Goal: Information Seeking & Learning: Learn about a topic

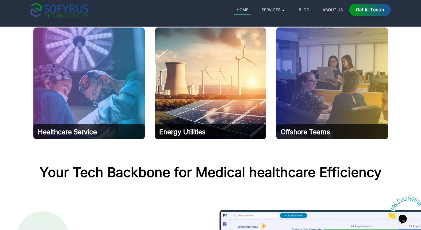
scroll to position [254, 0]
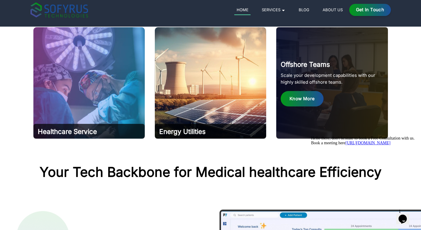
click at [315, 96] on div "Know More" at bounding box center [302, 99] width 43 height 16
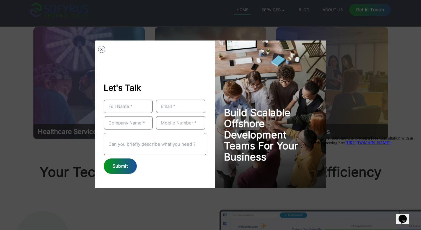
click at [101, 51] on button "X" at bounding box center [101, 49] width 7 height 7
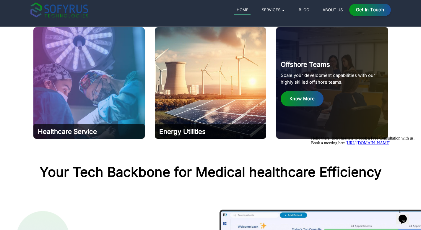
scroll to position [0, 0]
click at [307, 96] on div "Know More" at bounding box center [302, 99] width 43 height 16
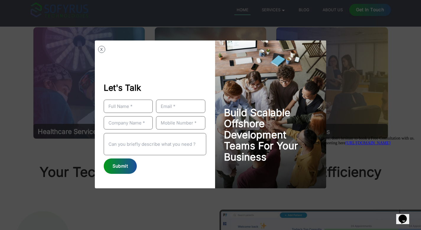
click at [100, 50] on button "X" at bounding box center [101, 49] width 7 height 7
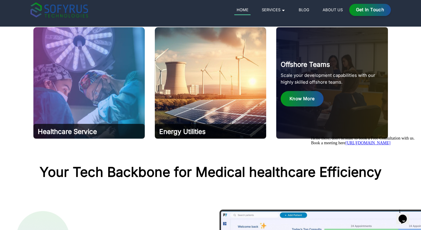
click at [304, 128] on div "Offshore Teams Scale your development capabilities with our highly skilled offs…" at bounding box center [332, 83] width 112 height 112
click at [306, 102] on div "Know More" at bounding box center [302, 99] width 43 height 16
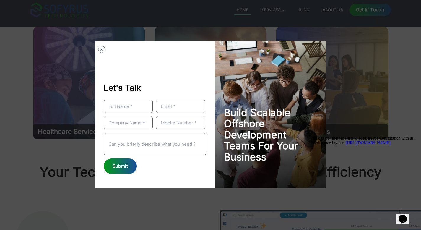
click at [101, 50] on button "X" at bounding box center [101, 49] width 7 height 7
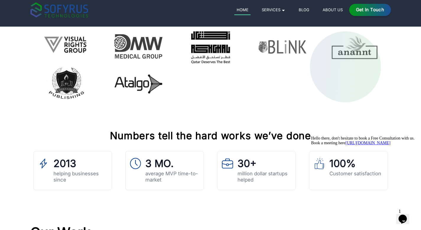
scroll to position [1809, 0]
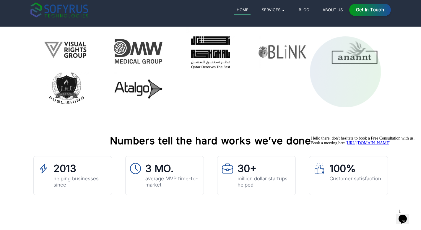
click at [161, 139] on h4 "Numbers tell the hard works we’ve done" at bounding box center [210, 140] width 355 height 13
click at [168, 125] on section "Numbers tell the hard works we’ve done 2013 helping businesses since 3 MO. aver…" at bounding box center [210, 164] width 421 height 114
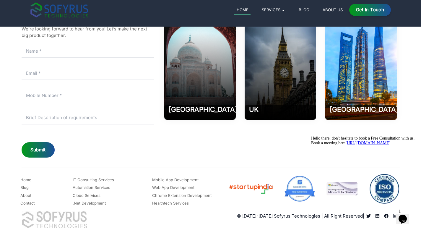
scroll to position [2833, 0]
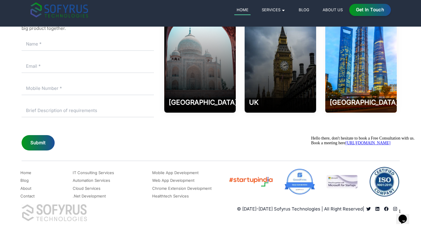
click at [407, 217] on icon "Chat widget" at bounding box center [403, 219] width 8 height 9
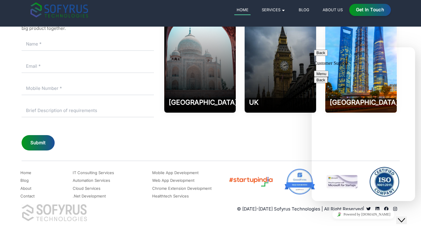
click at [405, 217] on icon "Close Chat This icon closes the chat window." at bounding box center [401, 220] width 7 height 7
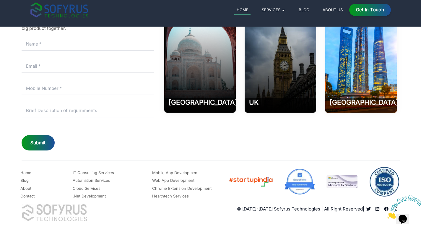
click at [407, 217] on img at bounding box center [405, 206] width 37 height 23
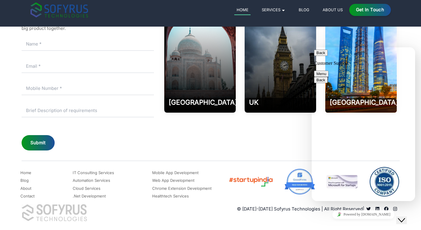
click at [329, 71] on button "Menu" at bounding box center [321, 74] width 14 height 6
click at [348, 61] on p "Customer Support" at bounding box center [363, 63] width 99 height 5
click at [358, 61] on p "Customer Support" at bounding box center [363, 63] width 99 height 5
click at [323, 56] on button "Back" at bounding box center [321, 53] width 14 height 6
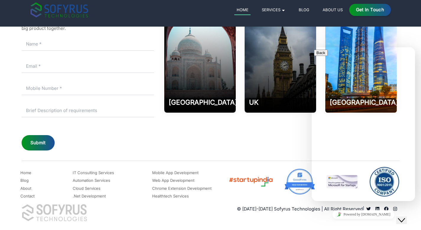
click at [235, 134] on div "[GEOGRAPHIC_DATA] 202002 Phone [PHONE_NUMBER] Email: [EMAIL_ADDRESS][DOMAIN_NAM…" at bounding box center [280, 78] width 238 height 146
click at [301, 181] on img at bounding box center [299, 181] width 31 height 26
drag, startPoint x: 301, startPoint y: 181, endPoint x: 268, endPoint y: 180, distance: 33.1
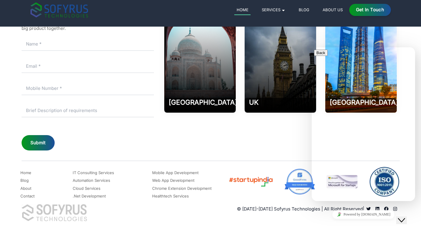
click at [268, 180] on div at bounding box center [313, 182] width 171 height 30
click at [405, 217] on div "Close Chat This icon closes the chat window." at bounding box center [401, 220] width 7 height 7
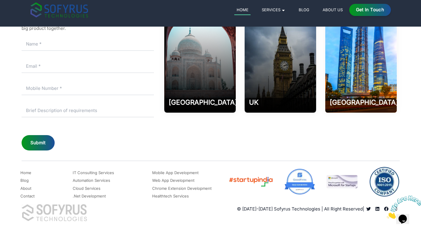
click at [25, 189] on link "About" at bounding box center [25, 188] width 11 height 7
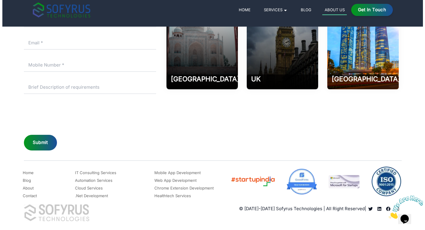
scroll to position [954, 0]
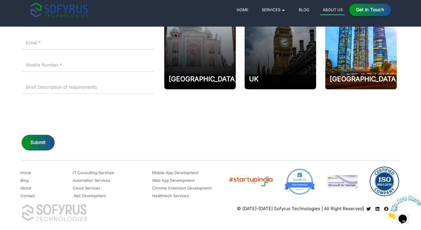
click at [378, 210] on icon "Read more about Sofyrus technologies development company" at bounding box center [378, 209] width 4 height 4
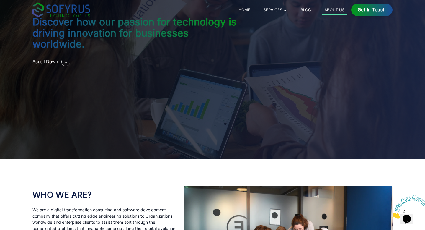
scroll to position [0, 0]
